Goal: Find specific page/section: Find specific page/section

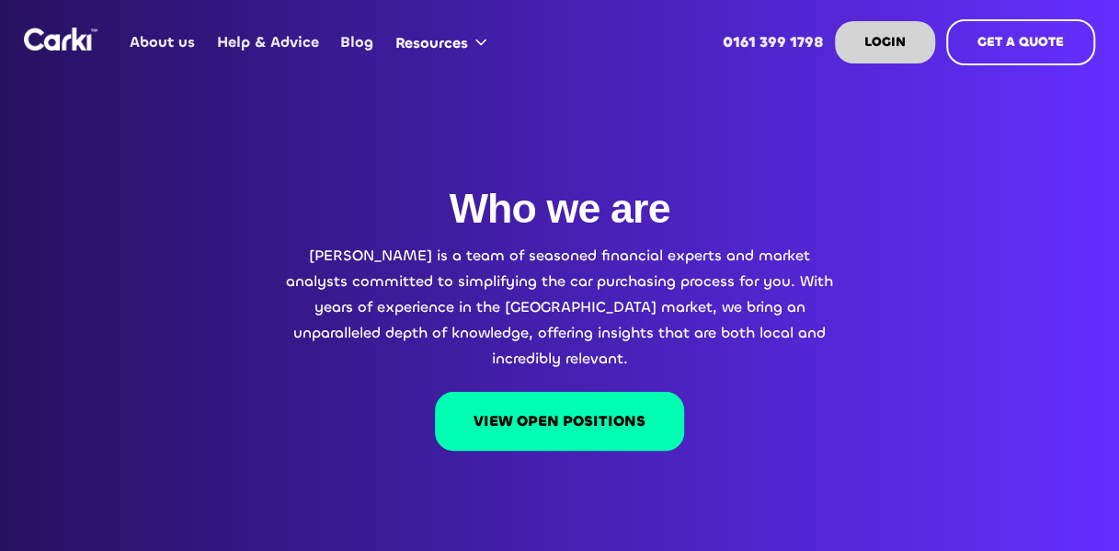
click at [576, 394] on link "VIEW OPEN POSITIONS" at bounding box center [559, 421] width 249 height 59
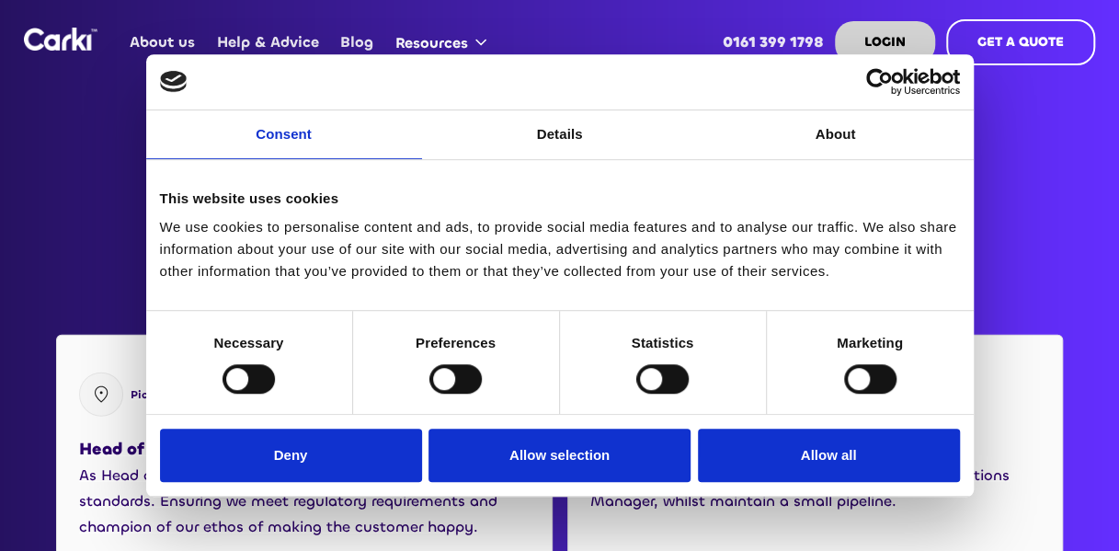
scroll to position [2233, 0]
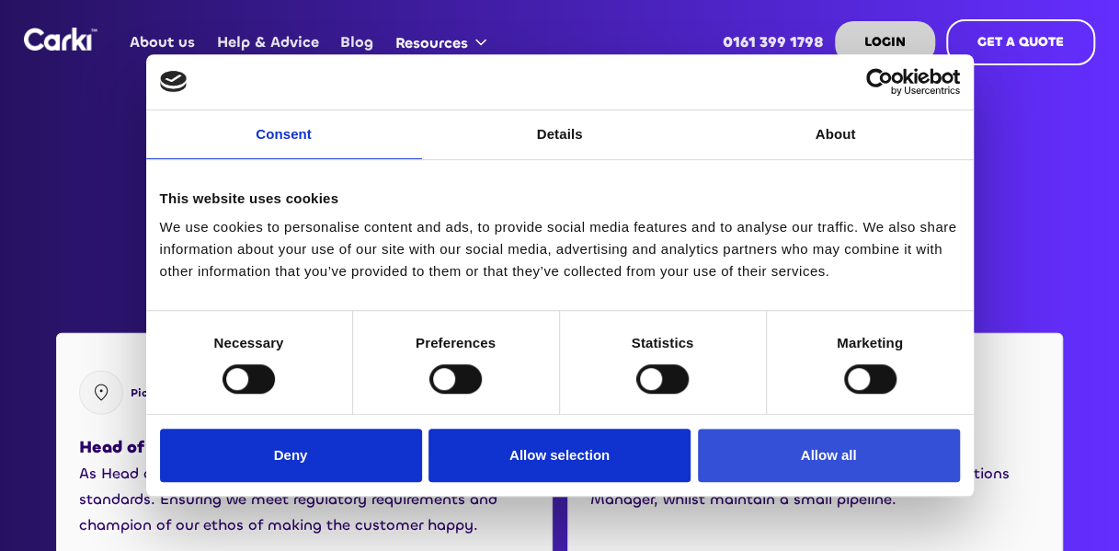
click at [813, 445] on button "Allow all" at bounding box center [829, 455] width 262 height 53
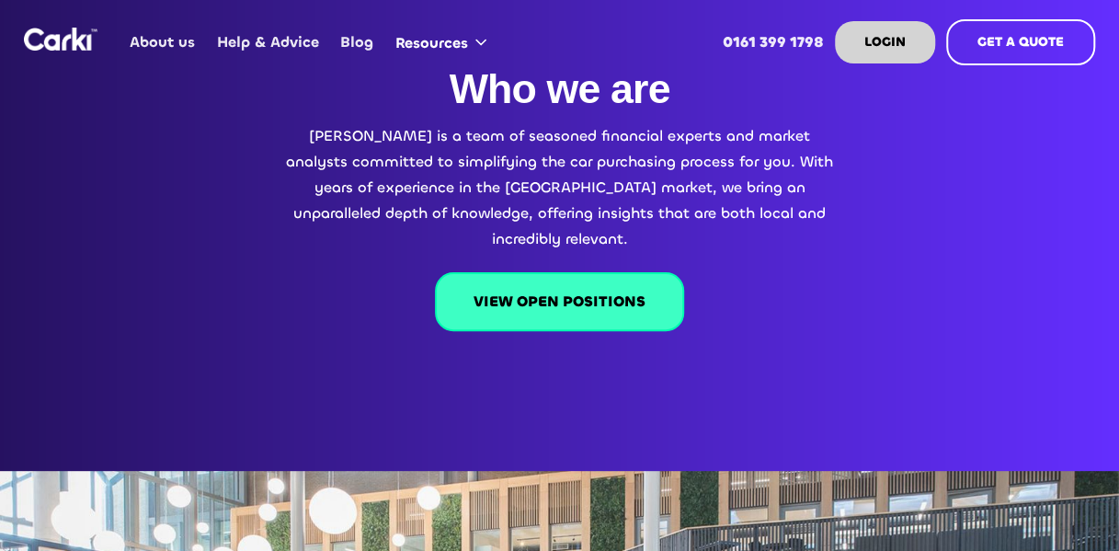
click at [586, 272] on link "VIEW OPEN POSITIONS" at bounding box center [559, 301] width 249 height 59
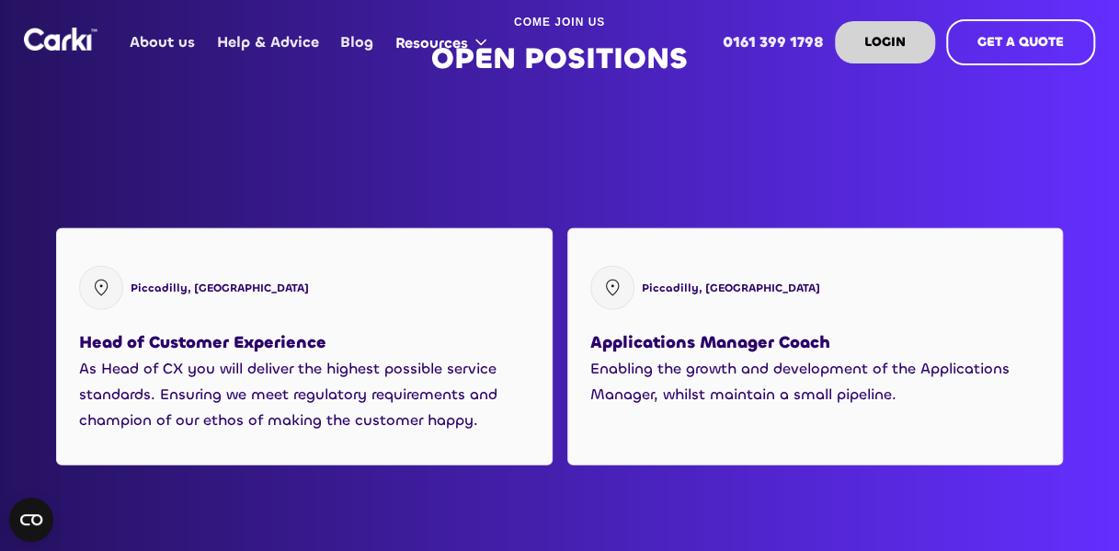
scroll to position [2332, 0]
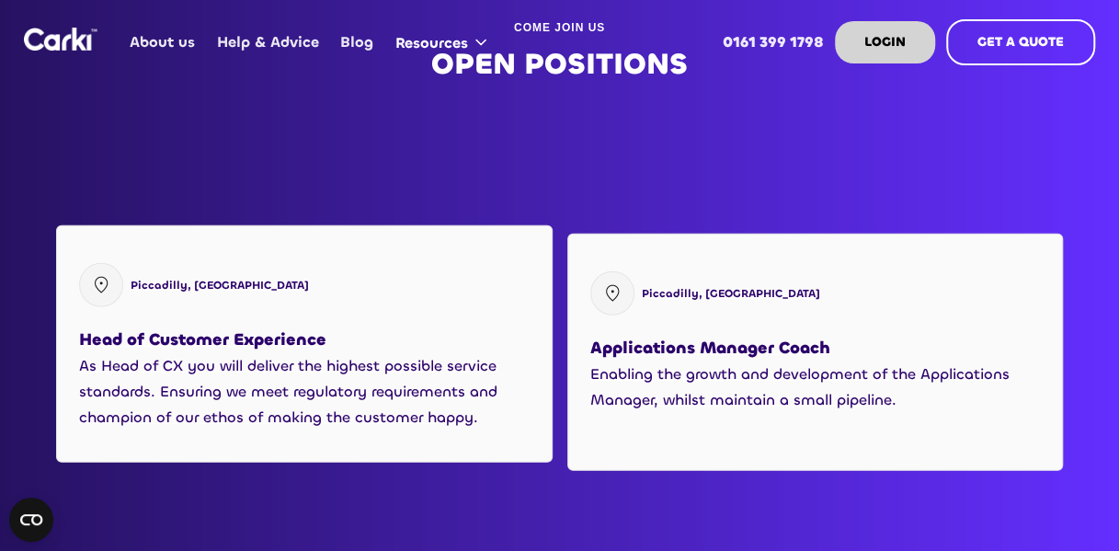
click at [209, 326] on h3 "Head of Customer Experience" at bounding box center [202, 340] width 247 height 28
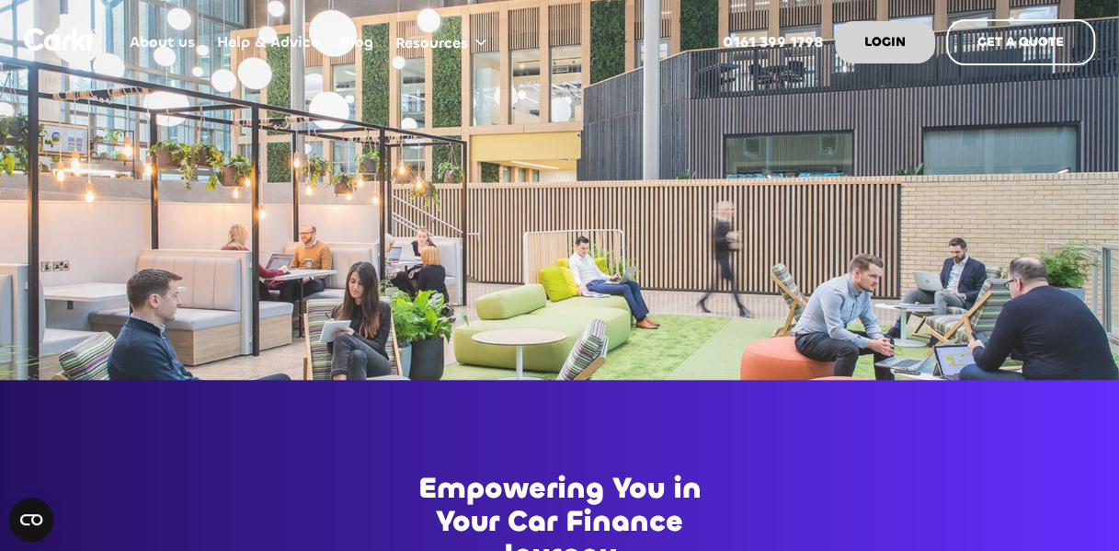
scroll to position [0, 0]
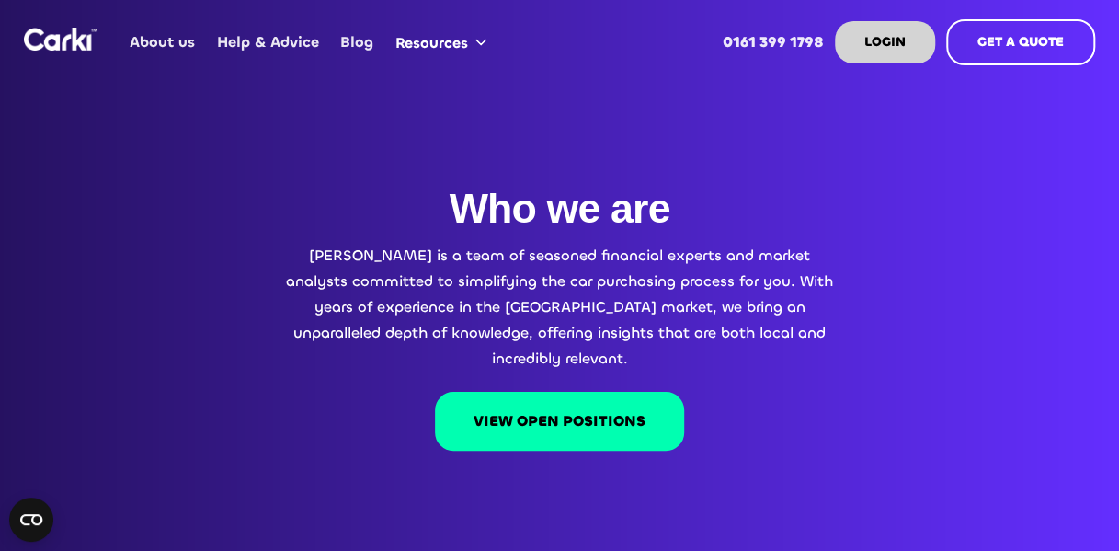
click at [154, 40] on link "About us" at bounding box center [163, 42] width 86 height 72
